Goal: Task Accomplishment & Management: Complete application form

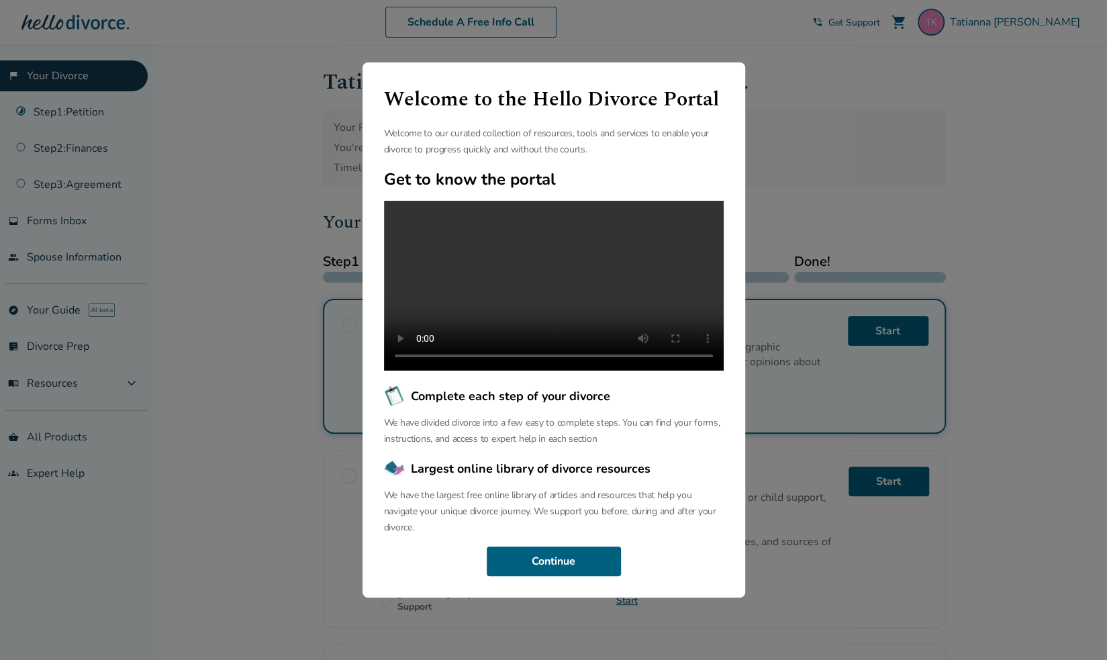
click at [901, 118] on div "Welcome to the Hello Divorce Portal Welcome to our curated collection of resour…" at bounding box center [553, 330] width 1107 height 660
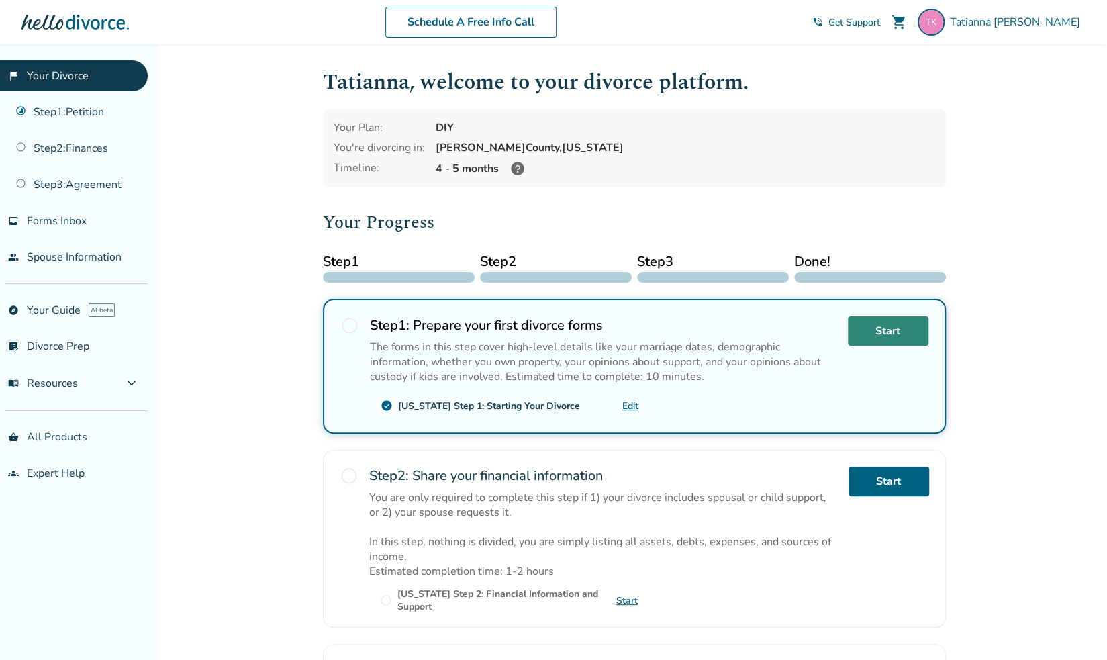
click at [872, 328] on link "Start" at bounding box center [888, 331] width 81 height 30
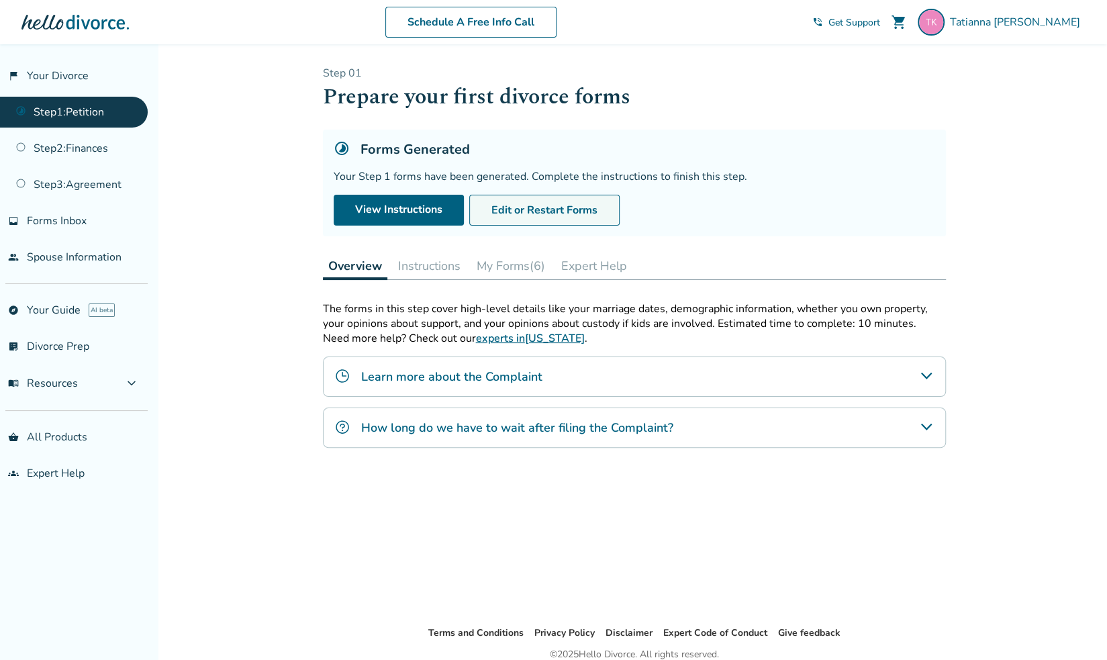
click at [525, 217] on button "Edit or Restart Forms" at bounding box center [544, 210] width 150 height 31
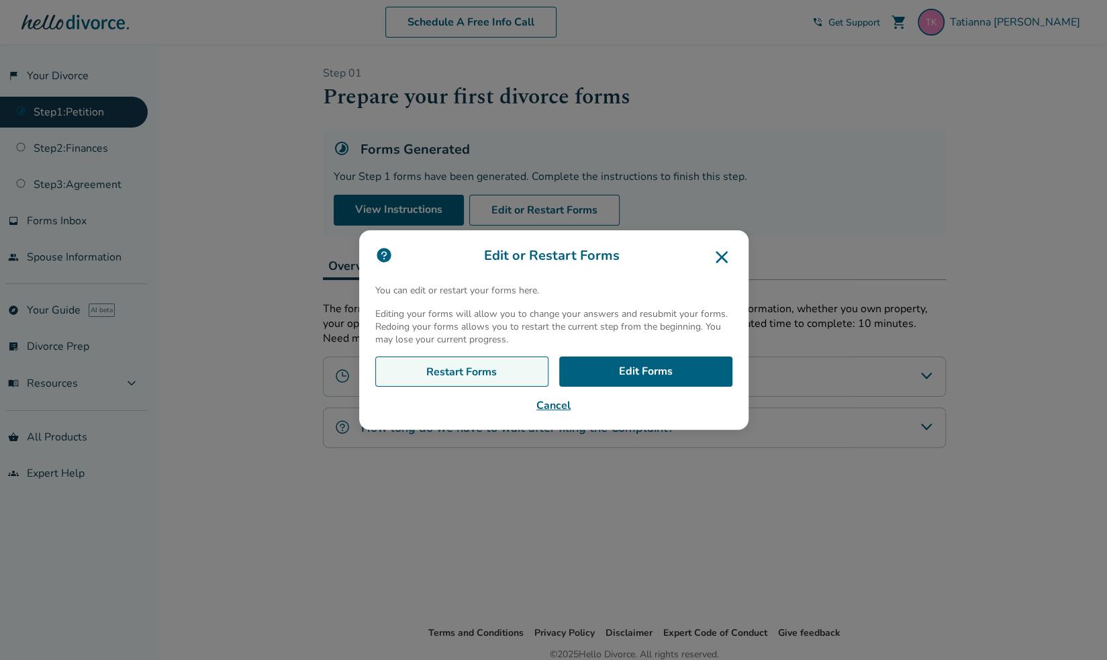
click at [459, 375] on link "Restart Forms" at bounding box center [461, 372] width 173 height 31
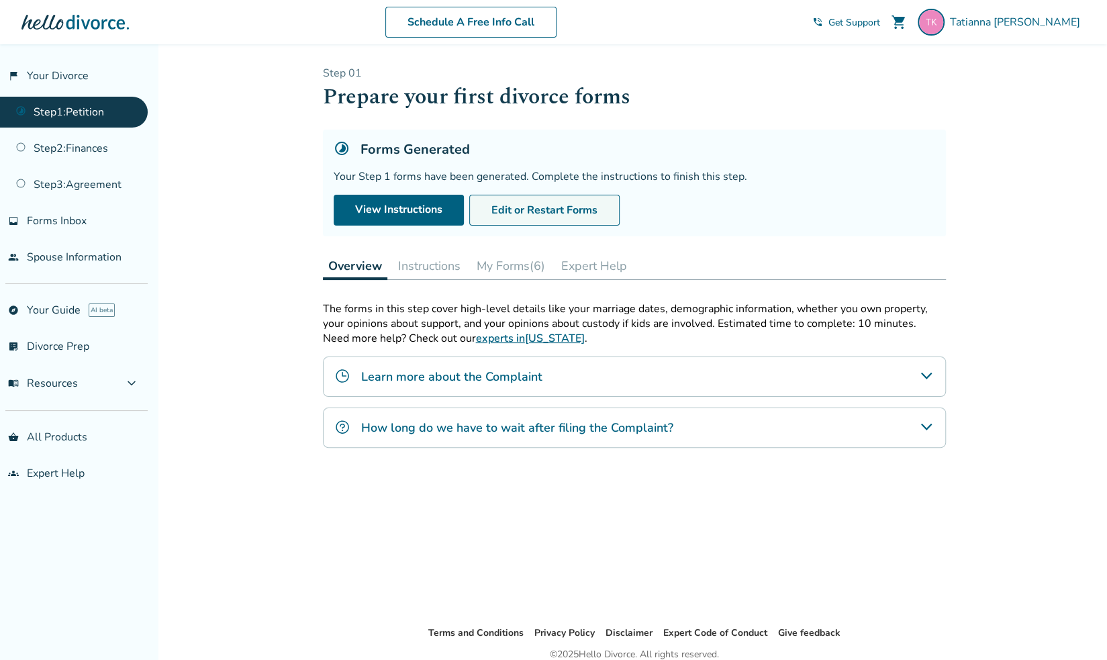
click at [566, 207] on button "Edit or Restart Forms" at bounding box center [544, 210] width 150 height 31
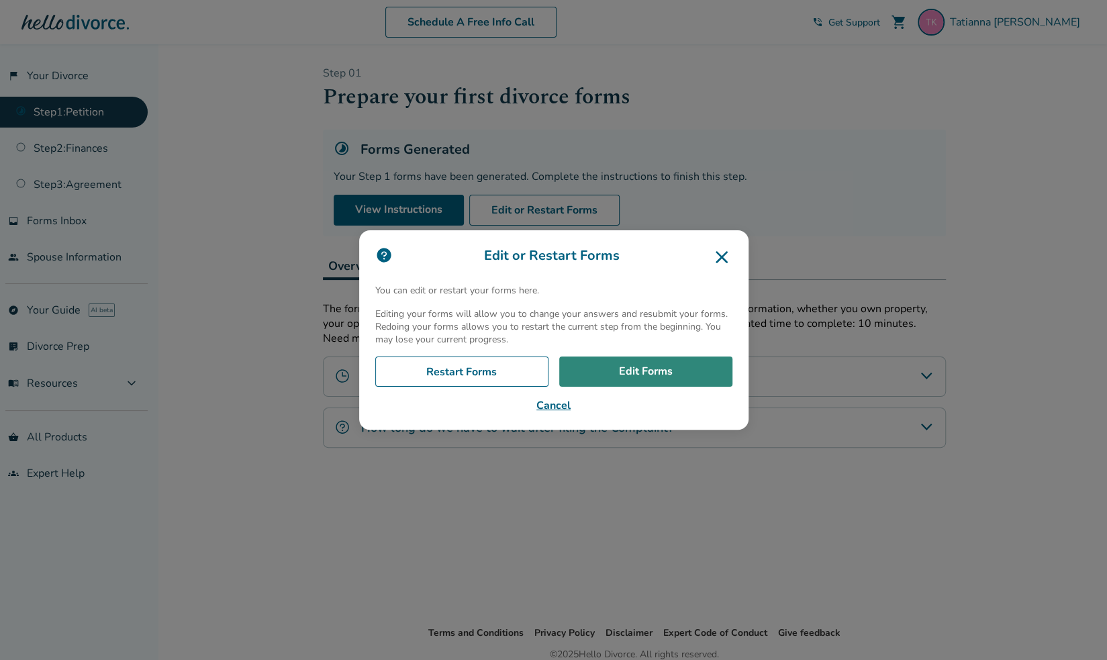
click at [686, 358] on link "Edit Forms" at bounding box center [645, 372] width 173 height 31
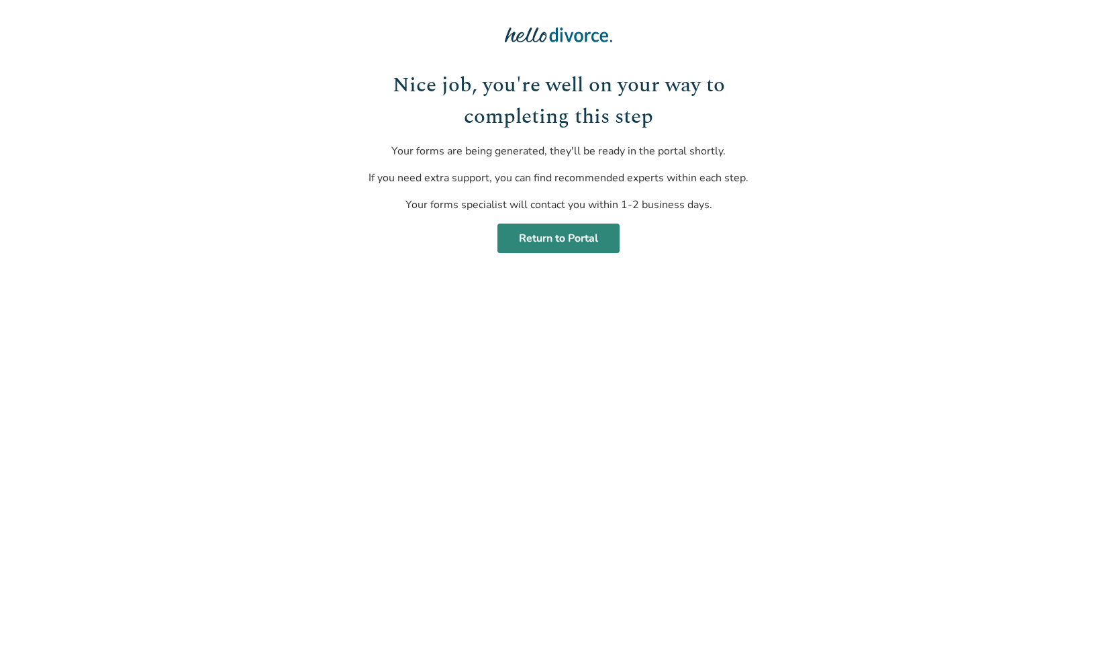
click at [549, 246] on link "Return to Portal" at bounding box center [559, 239] width 122 height 30
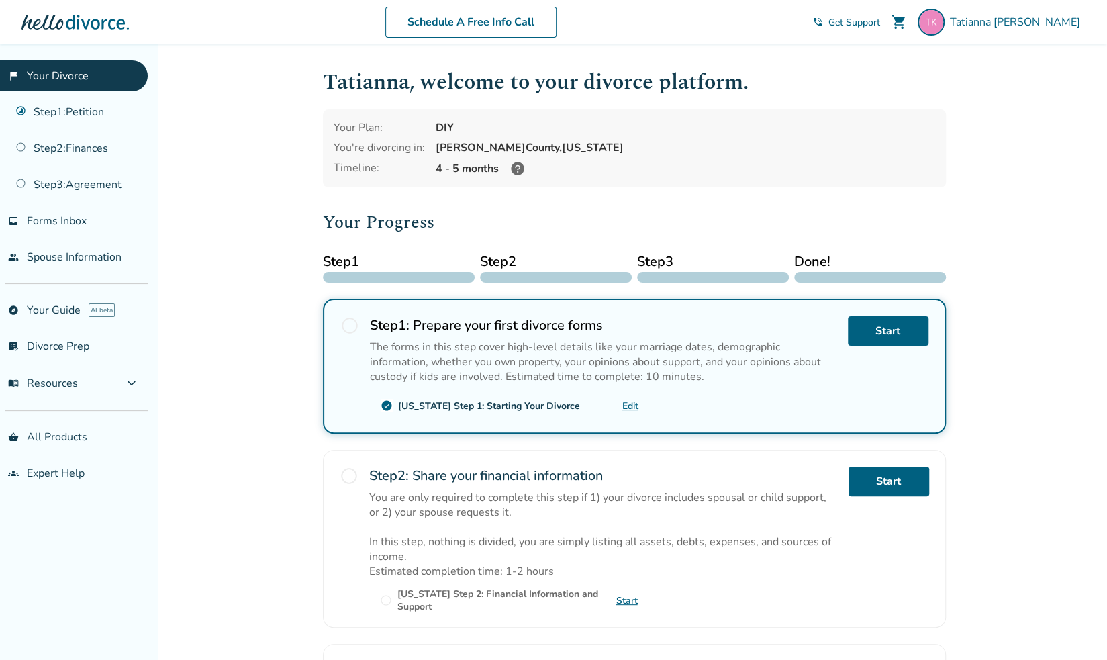
click at [194, 372] on div "Added to cart Tatianna , welcome to your divorce platform. Your Plan: DIY You'r…" at bounding box center [553, 476] width 1107 height 864
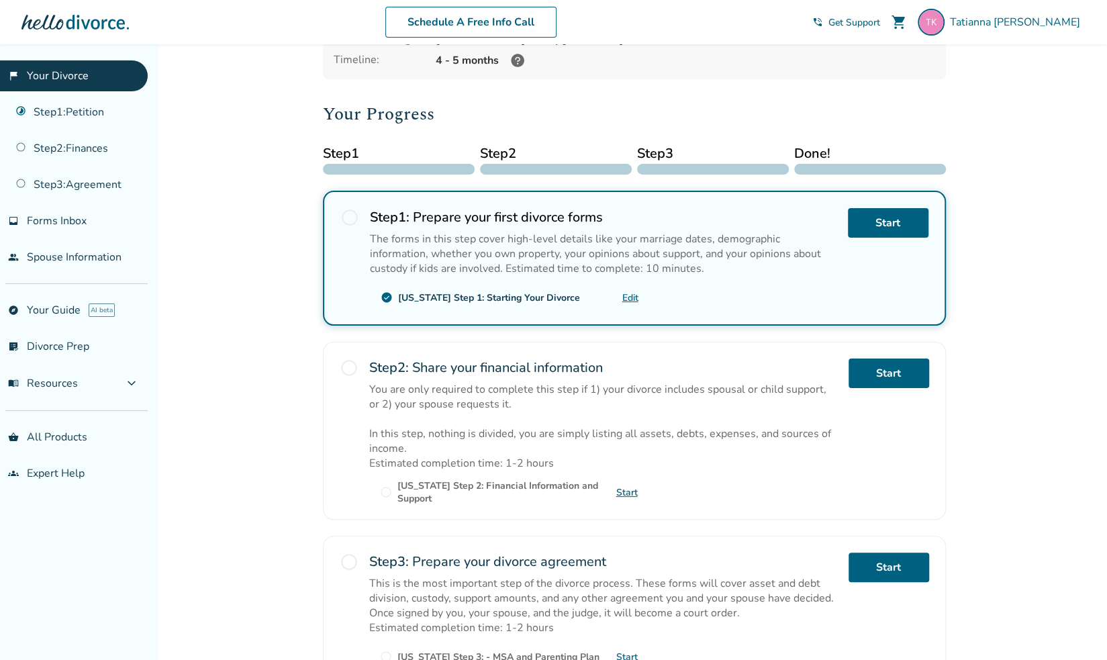
scroll to position [240, 0]
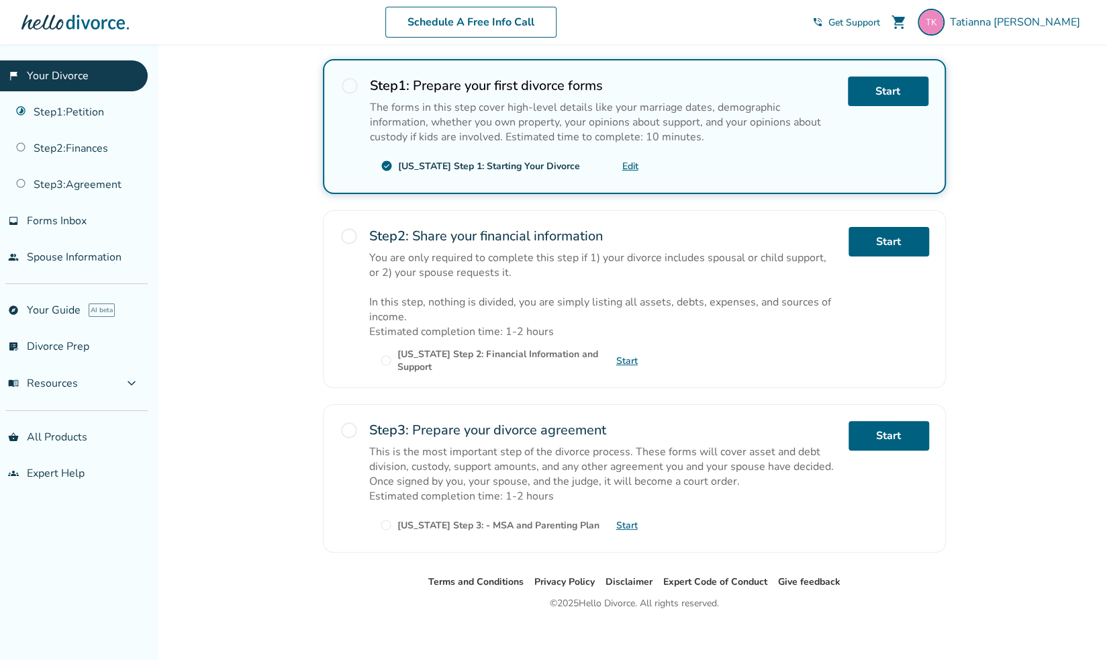
click at [343, 87] on span "radio_button_unchecked" at bounding box center [349, 86] width 19 height 19
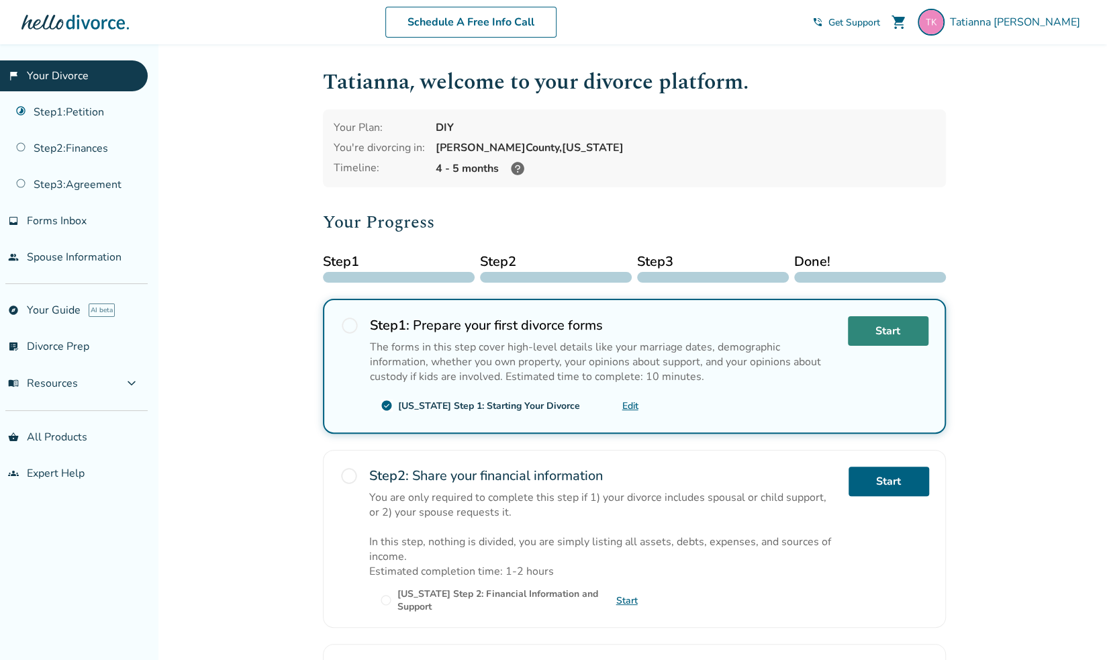
click at [878, 340] on link "Start" at bounding box center [888, 331] width 81 height 30
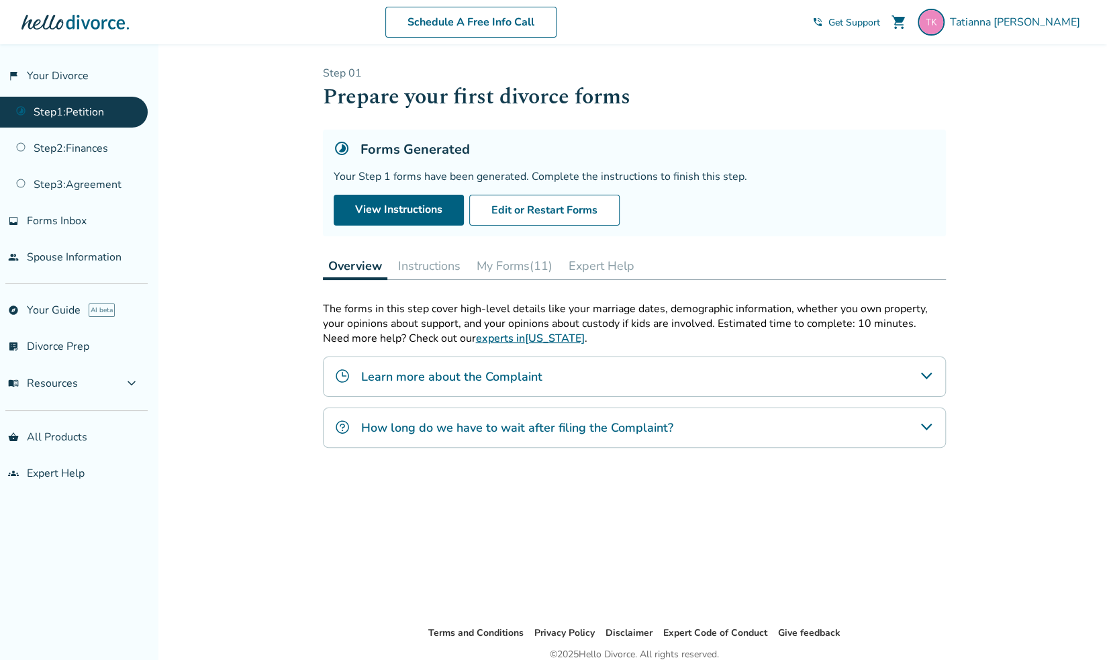
click at [400, 320] on p "The forms in this step cover high-level details like your marriage dates, demog…" at bounding box center [634, 317] width 623 height 30
click at [506, 264] on button "My Forms (11)" at bounding box center [514, 265] width 87 height 27
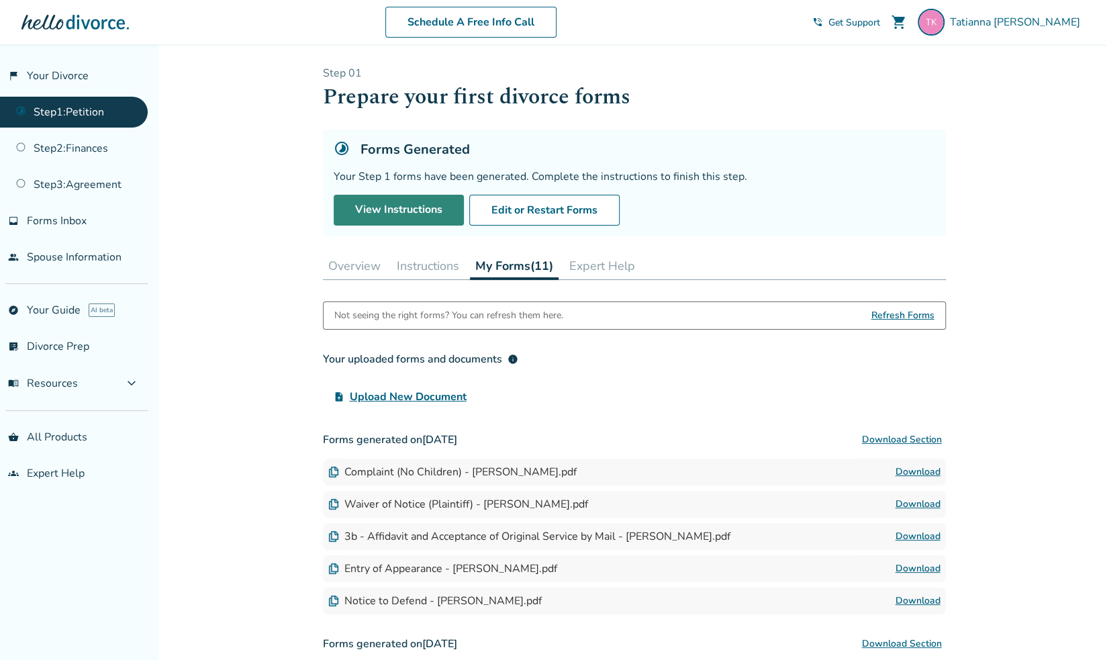
click at [416, 205] on link "View Instructions" at bounding box center [399, 210] width 130 height 31
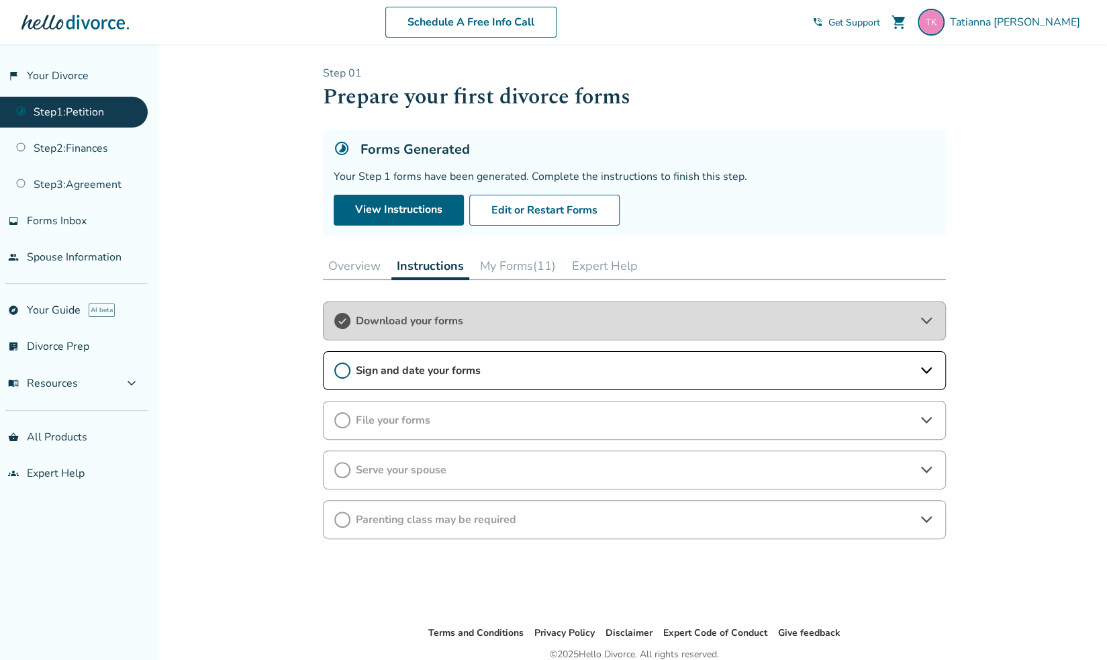
click at [341, 367] on icon at bounding box center [342, 371] width 16 height 16
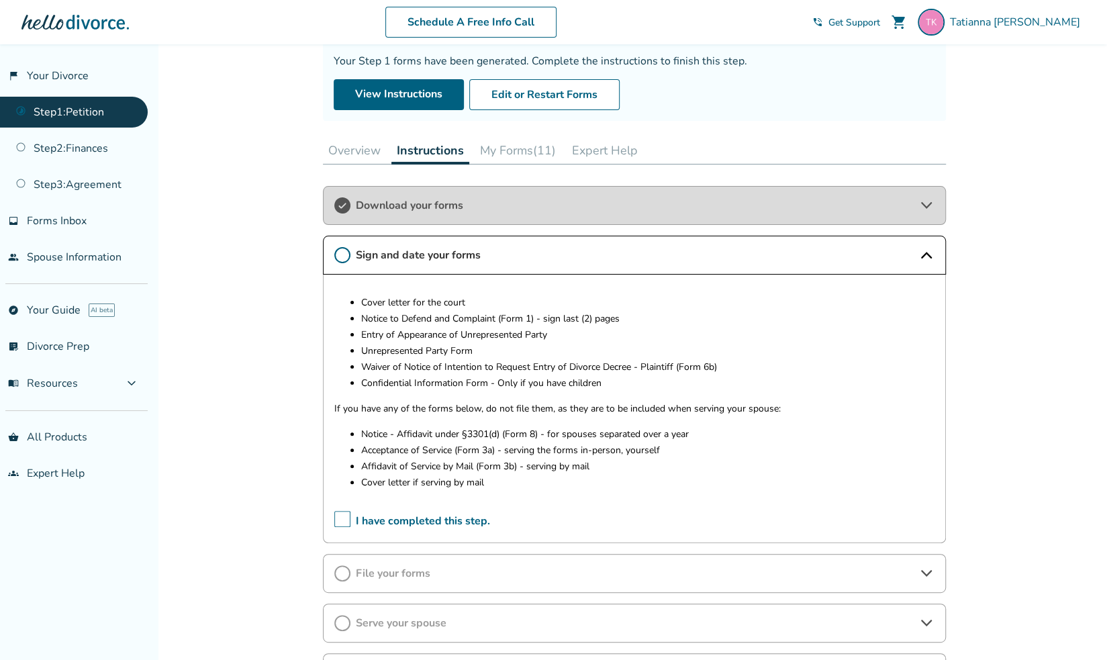
scroll to position [101, 0]
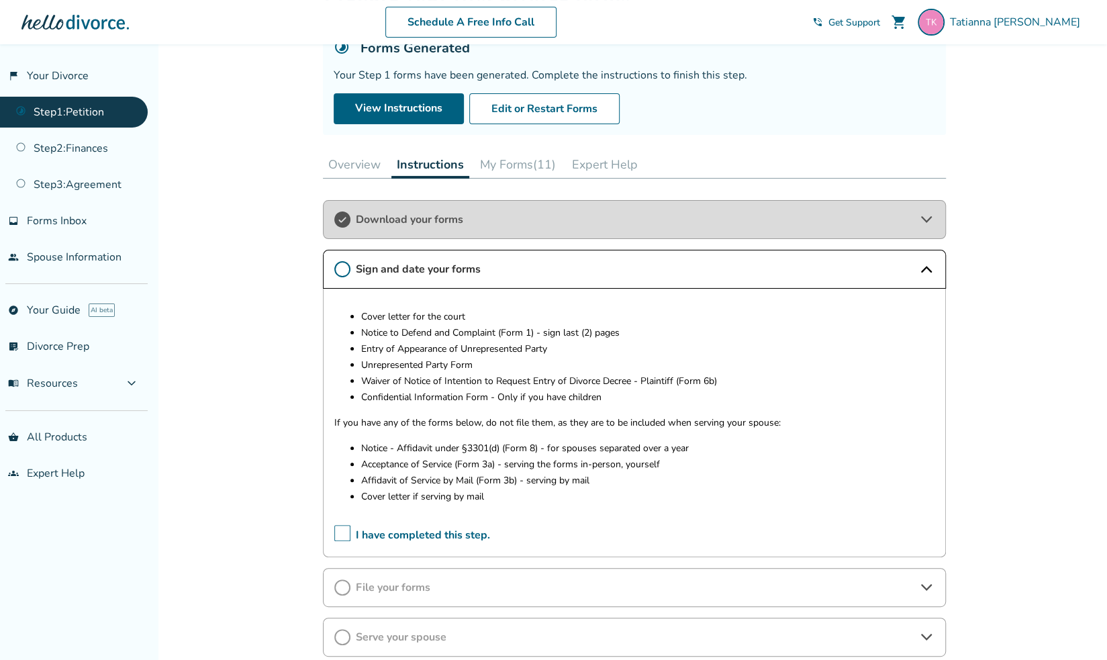
click at [510, 158] on button "My Forms (11)" at bounding box center [518, 164] width 87 height 27
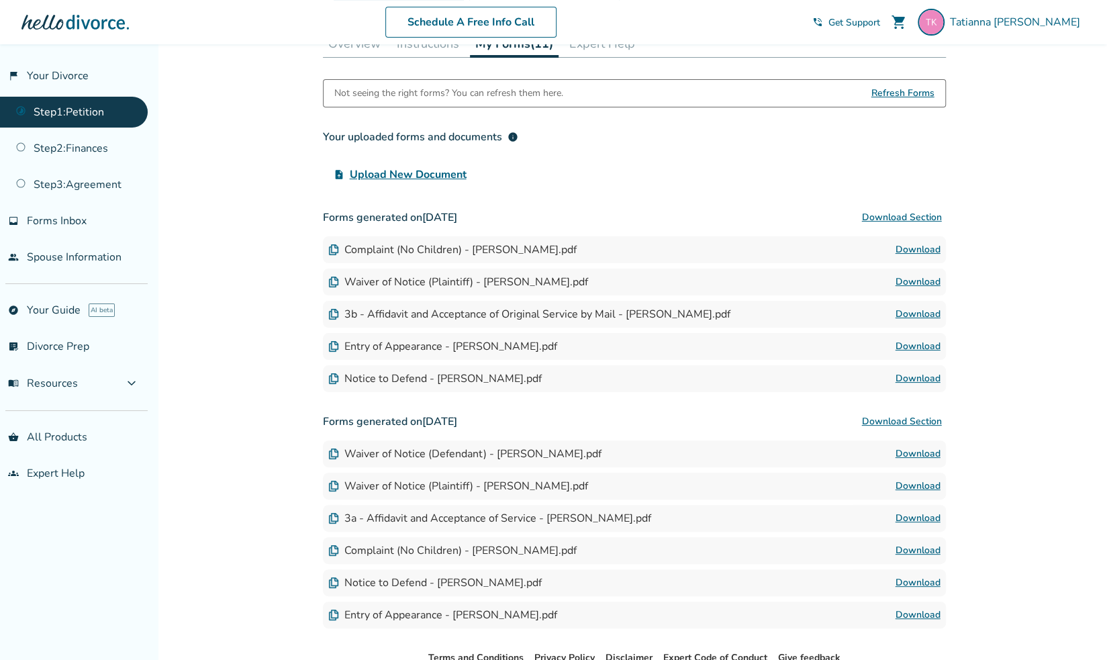
scroll to position [232, 0]
